Goal: Answer question/provide support

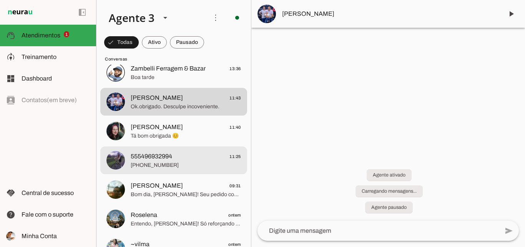
scroll to position [192, 0]
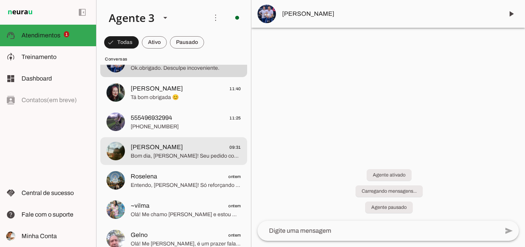
click at [175, 147] on span "[PERSON_NAME] 09:31" at bounding box center [186, 147] width 110 height 10
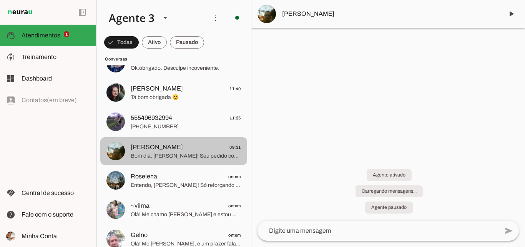
scroll to position [154, 0]
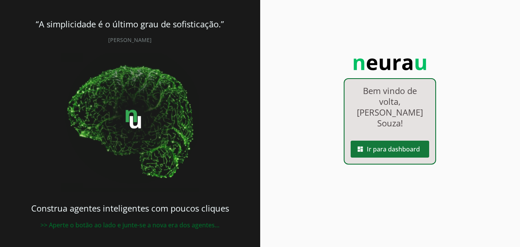
click at [399, 140] on span at bounding box center [389, 149] width 78 height 18
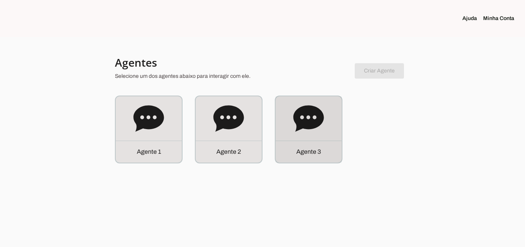
click at [294, 139] on div "Agente 3" at bounding box center [309, 129] width 66 height 66
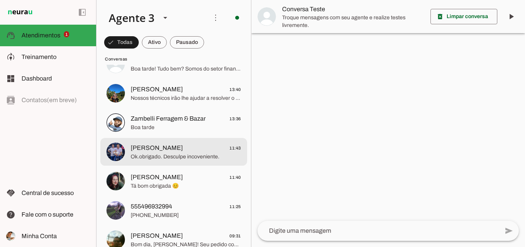
scroll to position [154, 0]
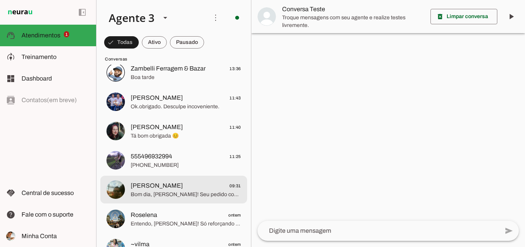
click at [213, 192] on span "Bom dia, [PERSON_NAME]! Seu pedido com o plano MARROM PLUS foi encaminhado para…" at bounding box center [186, 194] width 110 height 8
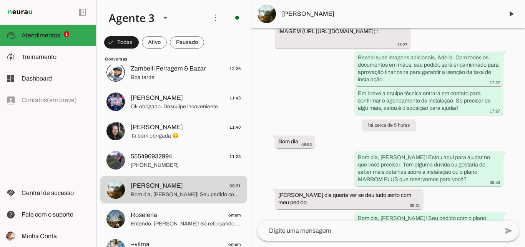
scroll to position [3248, 0]
